Goal: Navigation & Orientation: Find specific page/section

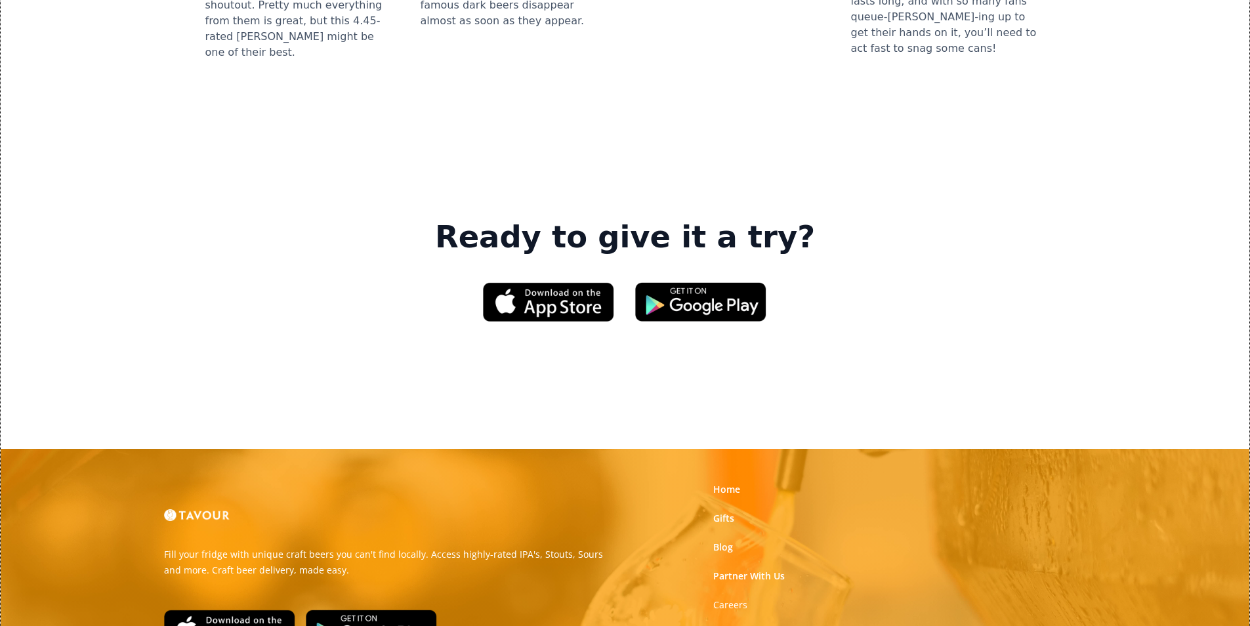
scroll to position [1985, 0]
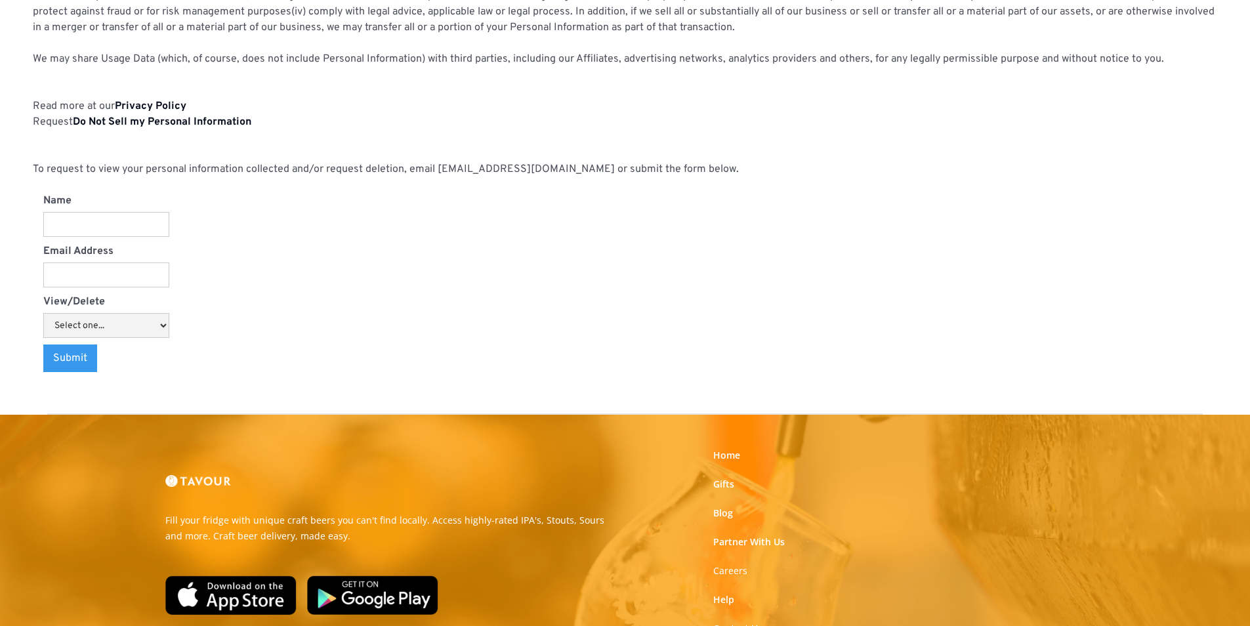
scroll to position [1366, 0]
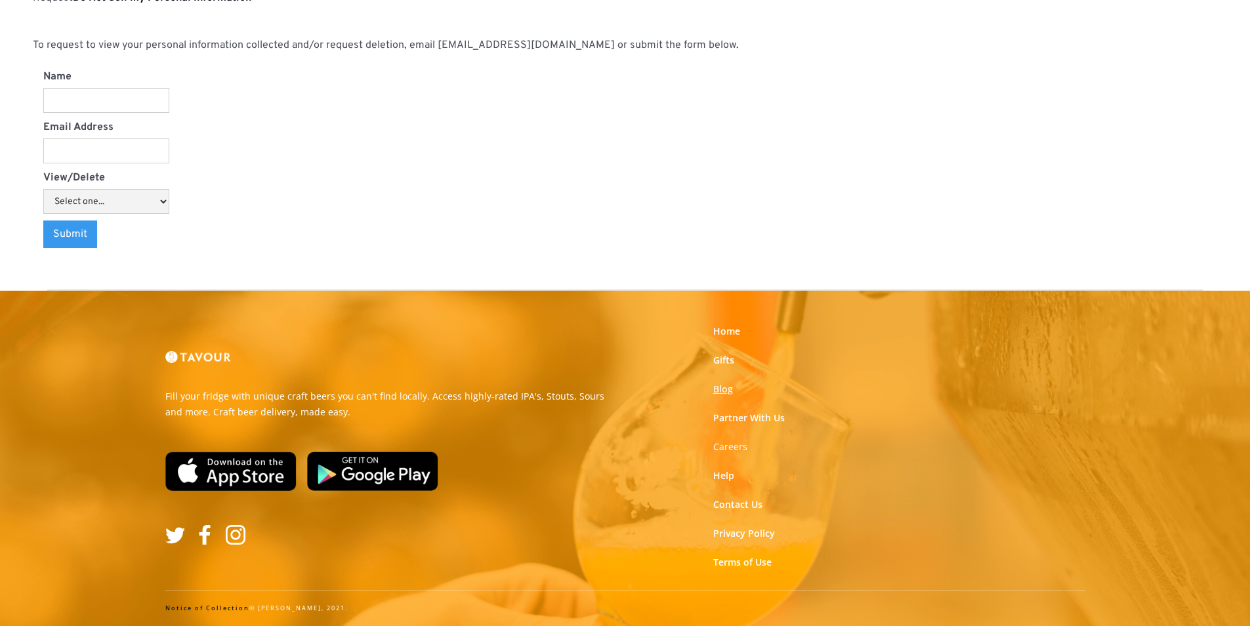
click at [720, 386] on link "Blog" at bounding box center [723, 388] width 20 height 13
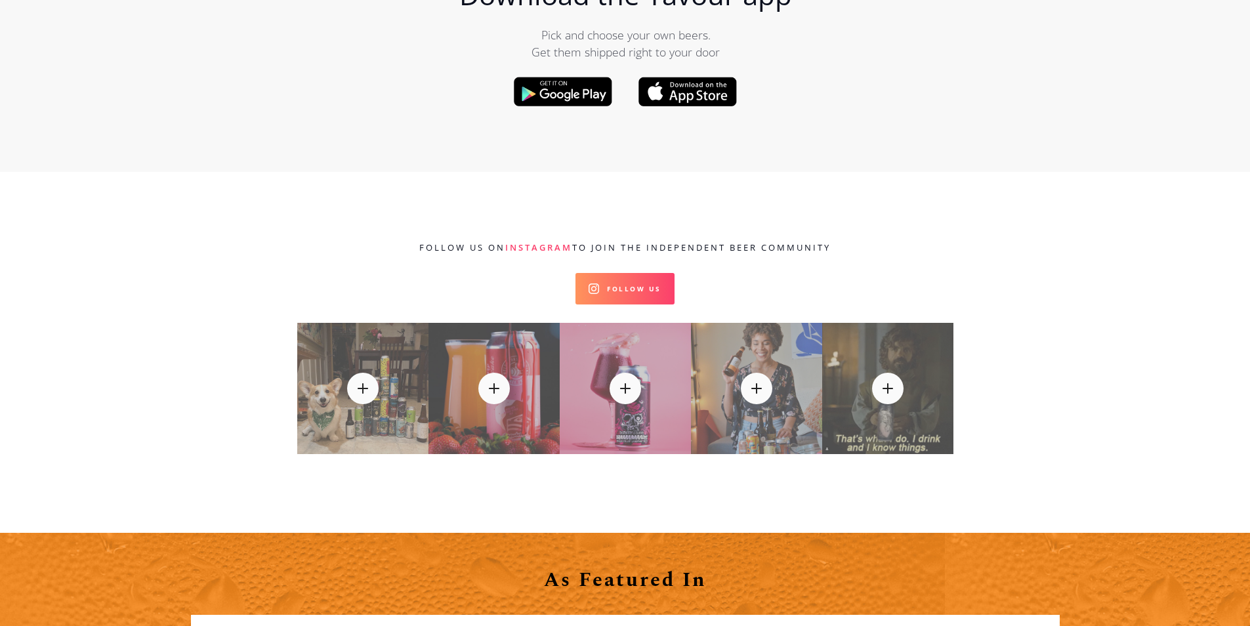
scroll to position [14037, 0]
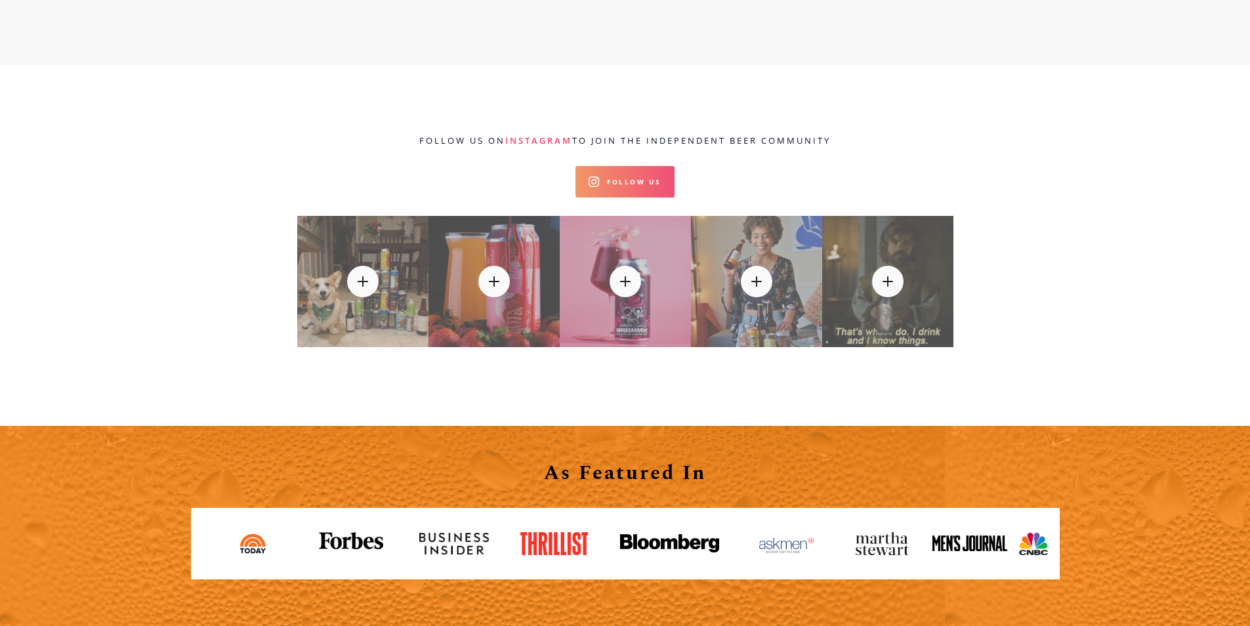
click at [655, 166] on link "Follow Us" at bounding box center [624, 181] width 99 height 31
